Goal: Task Accomplishment & Management: Complete application form

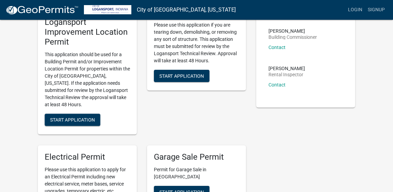
scroll to position [37, 0]
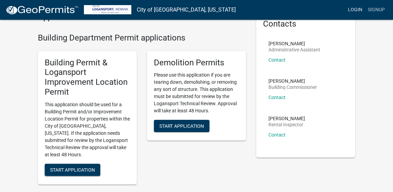
click at [356, 10] on link "Login" at bounding box center [355, 9] width 20 height 13
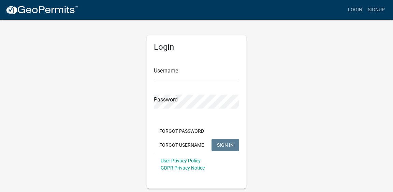
type input "Hoosierx"
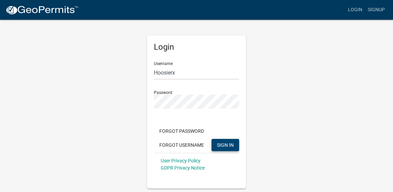
click at [223, 143] on span "SIGN IN" at bounding box center [225, 144] width 17 height 5
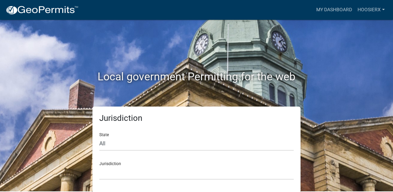
scroll to position [1, 0]
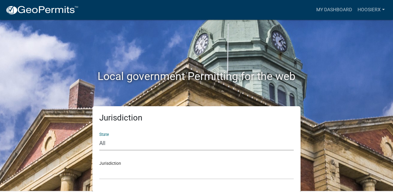
click at [99, 137] on select "All [US_STATE] [US_STATE] [US_STATE] [US_STATE] [US_STATE] [US_STATE] [US_STATE…" at bounding box center [196, 144] width 194 height 14
select select "[US_STATE]"
click option "[US_STATE]" at bounding box center [0, 0] width 0 height 0
click at [99, 166] on select "City of [GEOGRAPHIC_DATA], [US_STATE] City of [GEOGRAPHIC_DATA], [US_STATE] Cit…" at bounding box center [196, 173] width 194 height 14
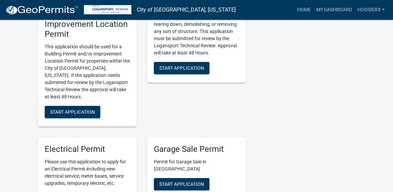
scroll to position [1, 0]
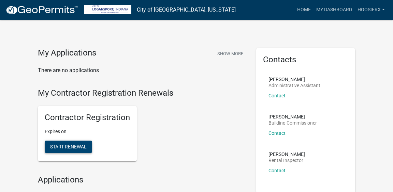
click at [72, 147] on span "Start Renewal" at bounding box center [68, 146] width 36 height 5
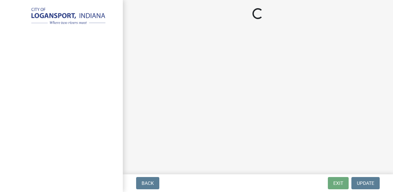
select select "in"
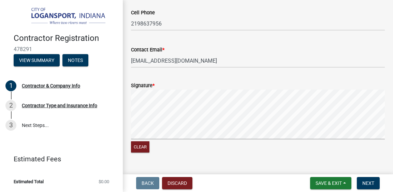
scroll to position [713, 0]
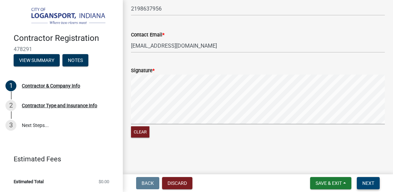
click at [367, 182] on span "Next" at bounding box center [368, 183] width 12 height 5
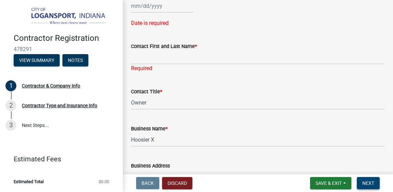
scroll to position [302, 0]
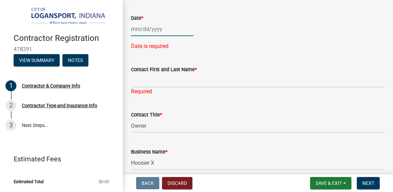
click at [170, 36] on input "Date *" at bounding box center [162, 29] width 62 height 14
select select "9"
select select "2025"
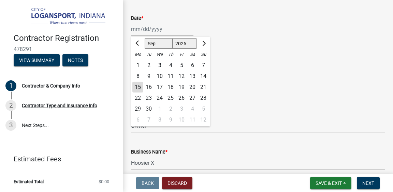
click at [138, 93] on div "15" at bounding box center [137, 87] width 11 height 11
type input "[DATE]"
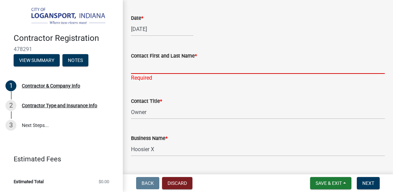
click at [155, 74] on input "Contact First and Last Name *" at bounding box center [258, 67] width 254 height 14
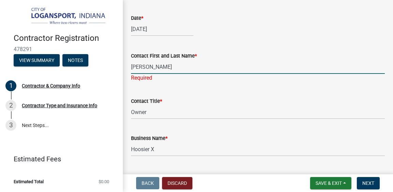
type input "[PERSON_NAME]"
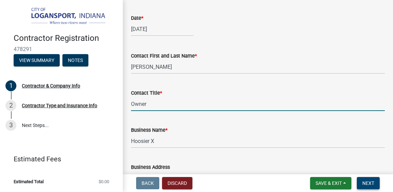
click at [372, 183] on span "Next" at bounding box center [368, 183] width 12 height 5
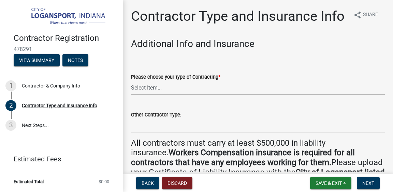
scroll to position [39, 0]
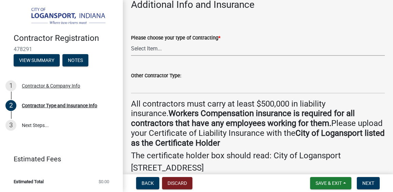
click at [131, 42] on select "Select Item... Plumber General HVAC Other Roofer Tree Service Demolition" at bounding box center [258, 49] width 254 height 14
click option "General" at bounding box center [0, 0] width 0 height 0
select select "03705ffd-7527-4ddb-a600-46f4763bc457"
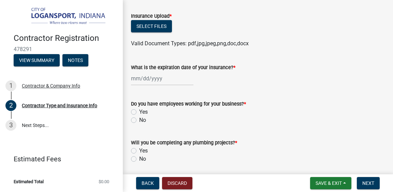
scroll to position [275, 0]
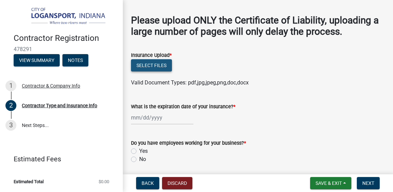
click at [152, 69] on button "Select files" at bounding box center [151, 65] width 41 height 12
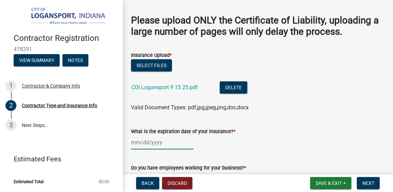
click at [158, 144] on input "What is the expiration date of your insurance? *" at bounding box center [162, 143] width 62 height 14
select select "9"
select select "2025"
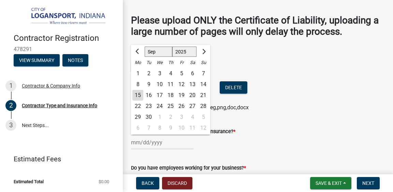
click at [145, 47] on select "Jan Feb Mar Apr May Jun [DATE] Aug Sep Oct Nov Dec" at bounding box center [159, 52] width 28 height 10
click option "Oct" at bounding box center [0, 0] width 0 height 0
click at [172, 47] on select "1525 1526 1527 1528 1529 1530 1531 1532 1533 1534 1535 1536 1537 1538 1539 1540…" at bounding box center [184, 52] width 25 height 10
click at [154, 63] on div "Tu" at bounding box center [148, 62] width 11 height 11
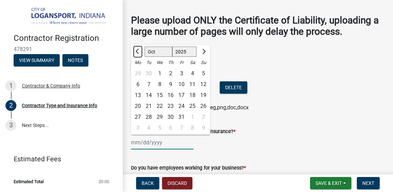
click at [139, 52] on span "Previous month" at bounding box center [137, 51] width 5 height 5
select select "9"
click at [138, 116] on div "29" at bounding box center [137, 117] width 11 height 11
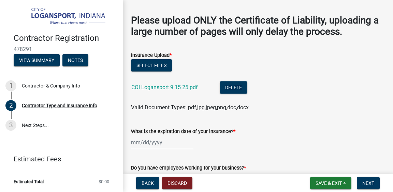
type input "[DATE]"
select select "9"
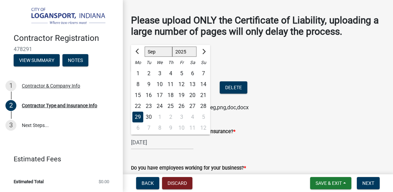
click at [165, 143] on input "[DATE]" at bounding box center [162, 143] width 62 height 14
click at [172, 47] on select "1525 1526 1527 1528 1529 1530 1531 1532 1533 1534 1535 1536 1537 1538 1539 1540…" at bounding box center [184, 52] width 25 height 10
select select "2026"
click option "2026" at bounding box center [0, 0] width 0 height 0
click at [268, 120] on div "What is the expiration date of your insurance? * [DATE] [PERSON_NAME] Apr [PERS…" at bounding box center [258, 134] width 254 height 32
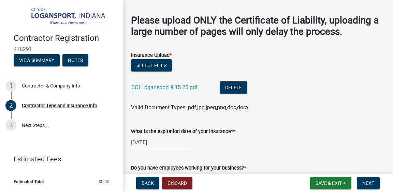
select select "9"
select select "2025"
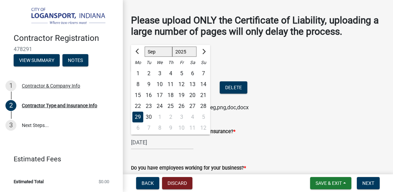
click at [166, 143] on input "[DATE]" at bounding box center [162, 143] width 62 height 14
click at [203, 51] on span "Next month" at bounding box center [203, 51] width 5 height 5
click at [201, 52] on button "Next month" at bounding box center [203, 51] width 8 height 11
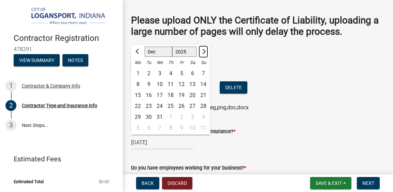
select select "1"
select select "2026"
click at [201, 52] on button "Next month" at bounding box center [203, 51] width 8 height 11
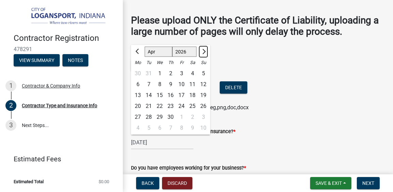
click at [201, 52] on button "Next month" at bounding box center [203, 51] width 8 height 11
click at [202, 53] on span "Next month" at bounding box center [203, 51] width 5 height 5
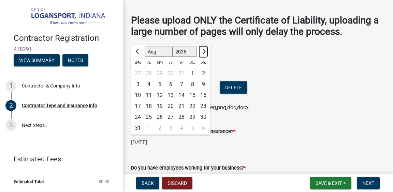
select select "9"
click at [149, 118] on div "29" at bounding box center [148, 117] width 11 height 11
type input "[DATE]"
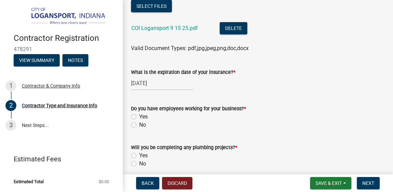
scroll to position [353, 0]
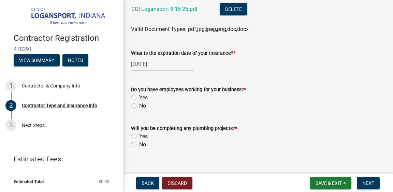
click at [139, 98] on label "Yes" at bounding box center [143, 98] width 9 height 8
click at [139, 98] on input "Yes" at bounding box center [141, 96] width 4 height 4
radio input "true"
click at [139, 146] on label "No" at bounding box center [142, 145] width 7 height 8
click at [139, 145] on input "No" at bounding box center [141, 143] width 4 height 4
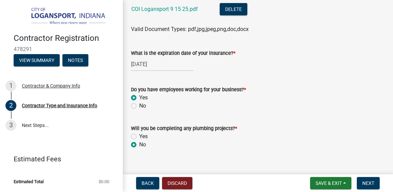
radio input "true"
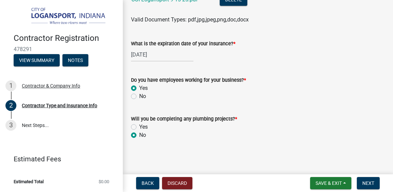
scroll to position [363, 0]
click at [364, 184] on span "Next" at bounding box center [368, 183] width 12 height 5
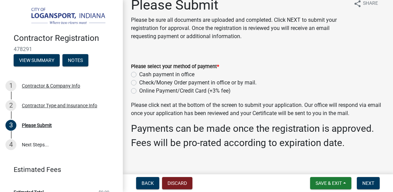
scroll to position [20, 0]
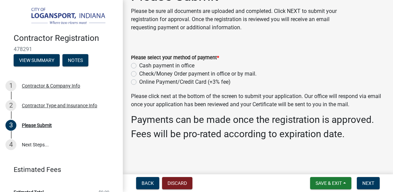
click at [139, 83] on label "Online Payment/Credit Card (+3% fee)" at bounding box center [184, 82] width 91 height 8
click at [139, 83] on input "Online Payment/Credit Card (+3% fee)" at bounding box center [141, 80] width 4 height 4
radio input "true"
click at [367, 186] on span "Next" at bounding box center [368, 183] width 12 height 5
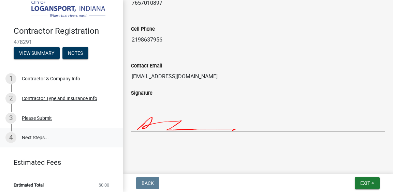
scroll to position [11, 0]
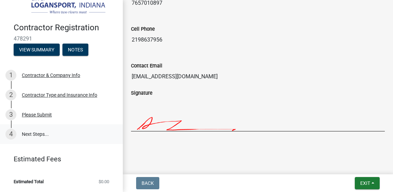
click at [35, 132] on link "4 Next Steps..." at bounding box center [61, 134] width 123 height 20
click at [41, 115] on div "Please Submit" at bounding box center [37, 115] width 30 height 5
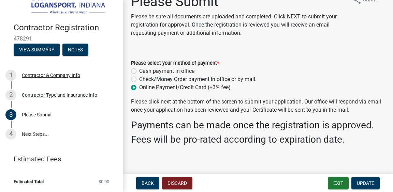
scroll to position [20, 0]
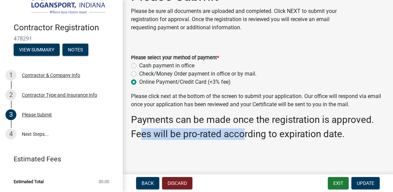
drag, startPoint x: 143, startPoint y: 135, endPoint x: 242, endPoint y: 134, distance: 99.3
click at [242, 134] on h3 "Fees will be pro-rated according to expiration date." at bounding box center [258, 135] width 254 height 12
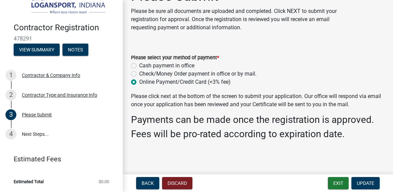
click at [249, 137] on h3 "Fees will be pro-rated according to expiration date." at bounding box center [258, 135] width 254 height 12
click at [363, 182] on span "Update" at bounding box center [365, 183] width 17 height 5
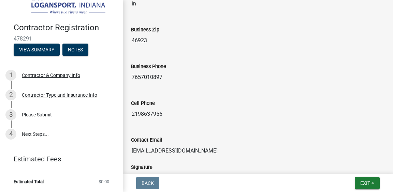
scroll to position [708, 0]
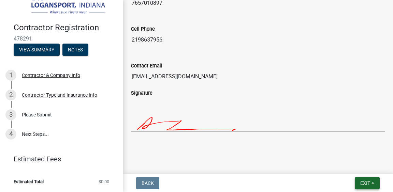
click at [369, 185] on span "Exit" at bounding box center [365, 183] width 10 height 5
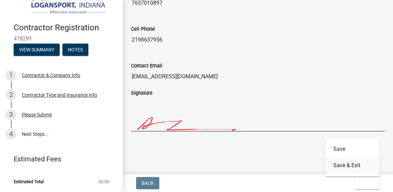
click at [348, 165] on button "Save & Exit" at bounding box center [352, 166] width 55 height 16
